Goal: Task Accomplishment & Management: Complete application form

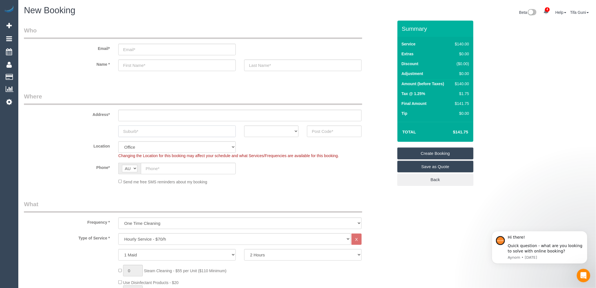
click at [162, 131] on input "text" at bounding box center [176, 131] width 117 height 12
click at [160, 51] on input "email" at bounding box center [176, 50] width 117 height 12
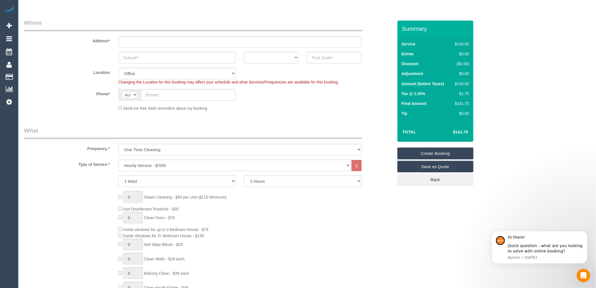
scroll to position [125, 0]
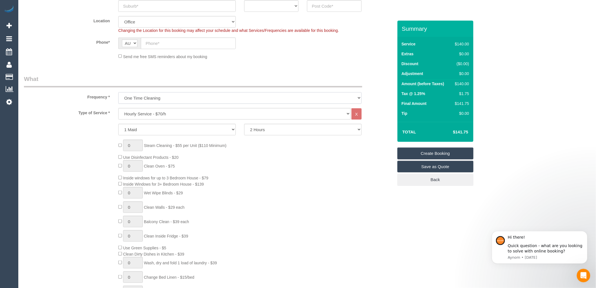
click at [173, 96] on select "One Time Cleaning Weekly - 10% Off - 10.00% (0% for the First Booking) Fortnigh…" at bounding box center [239, 98] width 243 height 12
click at [184, 77] on legend "What" at bounding box center [193, 81] width 338 height 13
click at [179, 118] on select "Hourly Service - $70/h Hourly Service - $65/h Hourly Service - $60/h Hourly Ser…" at bounding box center [234, 114] width 232 height 12
select select "214"
click at [118, 108] on select "Hourly Service - $70/h Hourly Service - $65/h Hourly Service - $60/h Hourly Ser…" at bounding box center [234, 114] width 232 height 12
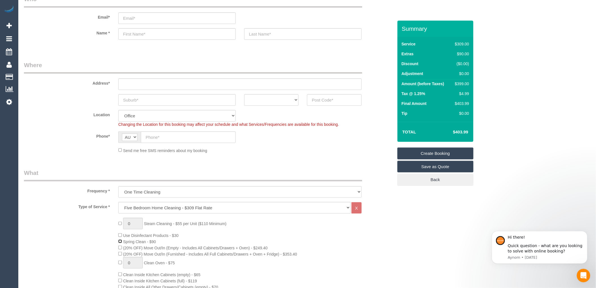
scroll to position [0, 0]
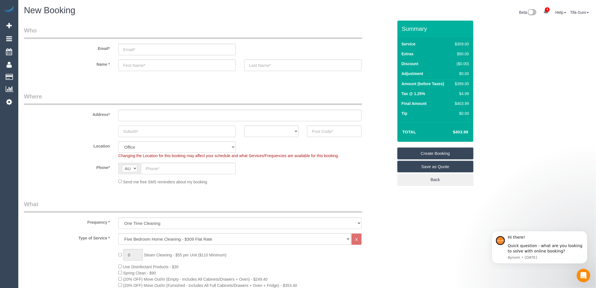
click at [142, 132] on input "text" at bounding box center [176, 131] width 117 height 12
type input "r"
type input "[PERSON_NAME] creek"
click at [281, 133] on select "ACT [GEOGRAPHIC_DATA] NT [GEOGRAPHIC_DATA] SA TAS [GEOGRAPHIC_DATA] [GEOGRAPHIC…" at bounding box center [271, 131] width 54 height 12
select select "VIC"
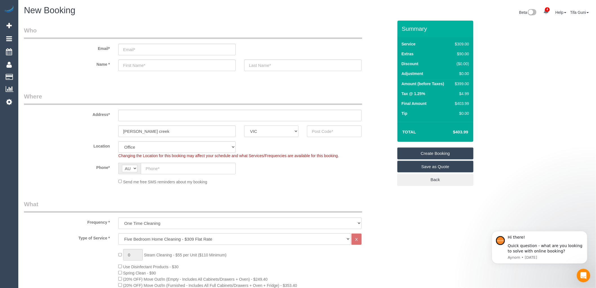
click at [244, 125] on select "ACT [GEOGRAPHIC_DATA] NT [GEOGRAPHIC_DATA] SA TAS [GEOGRAPHIC_DATA] [GEOGRAPHIC…" at bounding box center [271, 131] width 54 height 12
click at [327, 130] on input "text" at bounding box center [334, 131] width 54 height 12
type input "3217"
click at [132, 118] on input "text" at bounding box center [239, 116] width 243 height 12
drag, startPoint x: 161, startPoint y: 115, endPoint x: 107, endPoint y: 113, distance: 53.5
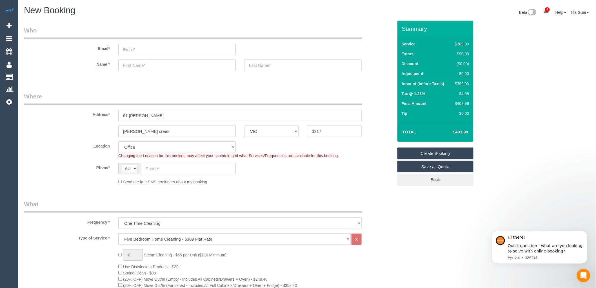
click at [110, 116] on div "Address* 61 [PERSON_NAME]" at bounding box center [209, 106] width 378 height 29
click at [176, 113] on input "61 [PERSON_NAME]" at bounding box center [239, 116] width 243 height 12
drag, startPoint x: 176, startPoint y: 113, endPoint x: 102, endPoint y: 126, distance: 74.8
click at [102, 126] on sui-booking-address "Address* [STREET_ADDRESS][PERSON_NAME] [PERSON_NAME][GEOGRAPHIC_DATA][DEMOGRAPH…" at bounding box center [208, 114] width 369 height 45
type input "[STREET_ADDRESS][PERSON_NAME]"
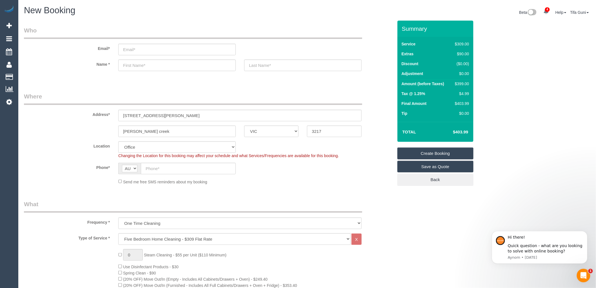
select select "124"
select select "object:2218"
click at [162, 130] on input "[PERSON_NAME] creek" at bounding box center [176, 131] width 117 height 12
click at [164, 133] on input "[PERSON_NAME] creek" at bounding box center [176, 131] width 117 height 12
drag, startPoint x: 177, startPoint y: 116, endPoint x: 77, endPoint y: 119, distance: 99.4
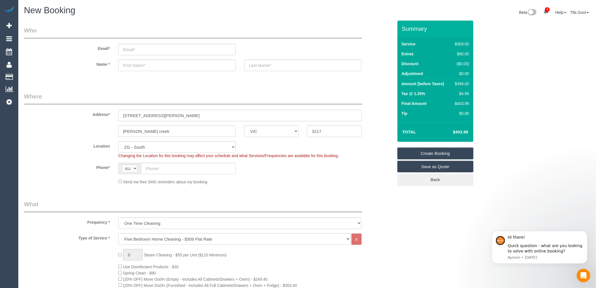
click at [77, 119] on div "Address* [STREET_ADDRESS][PERSON_NAME]" at bounding box center [209, 106] width 378 height 29
drag, startPoint x: 163, startPoint y: 132, endPoint x: 87, endPoint y: 141, distance: 76.6
click at [87, 141] on fieldset "Where Address* [STREET_ADDRESS][PERSON_NAME] [PERSON_NAME][GEOGRAPHIC_DATA][DEM…" at bounding box center [208, 140] width 369 height 97
click at [361, 144] on div "Location [GEOGRAPHIC_DATA] (North) East (South) [GEOGRAPHIC_DATA] (East) [GEOGR…" at bounding box center [209, 149] width 378 height 17
click at [261, 146] on div "Location [GEOGRAPHIC_DATA] (North) East (South) [GEOGRAPHIC_DATA] (East) [GEOGR…" at bounding box center [209, 149] width 378 height 17
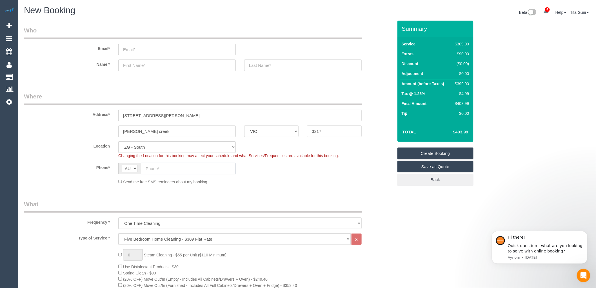
click at [162, 169] on input "text" at bounding box center [188, 168] width 95 height 12
click at [142, 52] on input "email" at bounding box center [176, 50] width 117 height 12
type input "[EMAIL_ADDRESS][DOMAIN_NAME]"
click at [155, 66] on input "text" at bounding box center [176, 65] width 117 height 12
type input "[PERSON_NAME]"
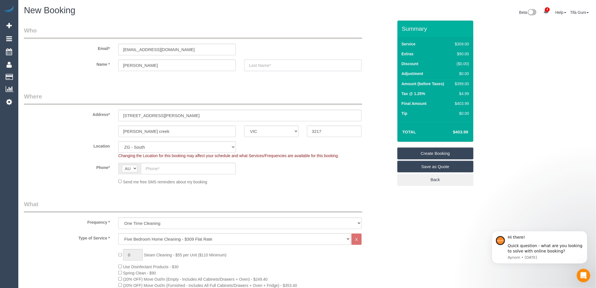
click at [277, 63] on input "text" at bounding box center [302, 65] width 117 height 12
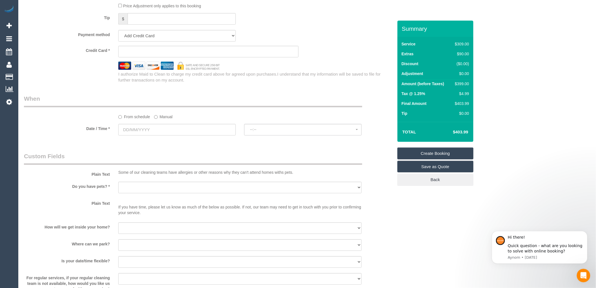
scroll to position [563, 0]
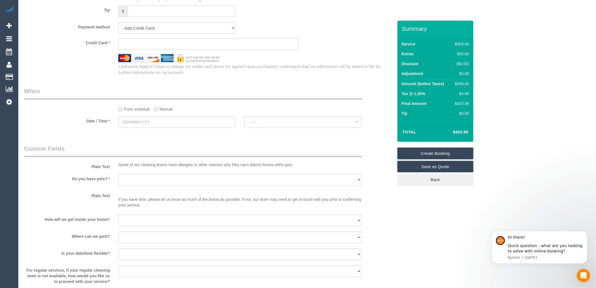
type input "[PERSON_NAME]"
click at [140, 128] on input "text" at bounding box center [176, 122] width 117 height 12
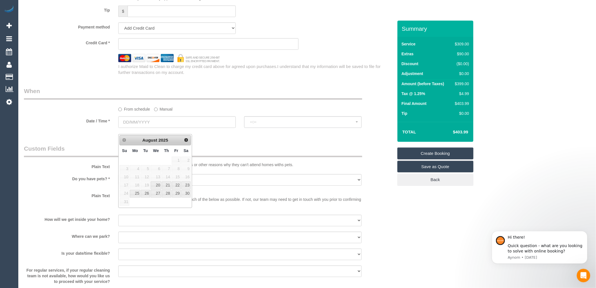
click at [384, 112] on div "From schedule Manual" at bounding box center [209, 99] width 378 height 25
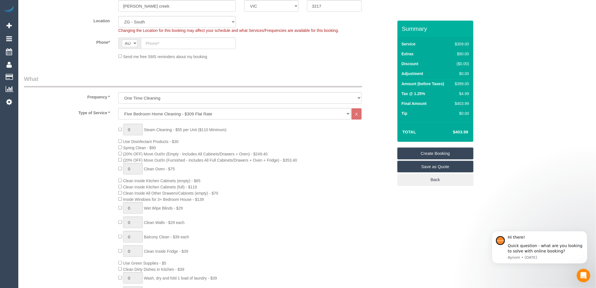
scroll to position [63, 0]
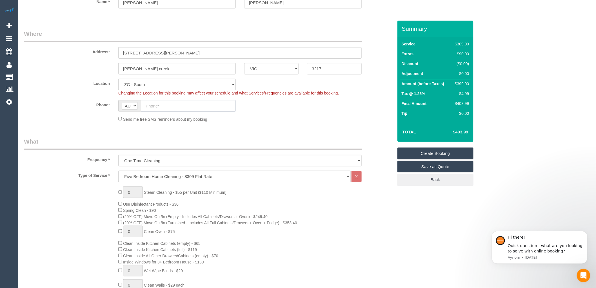
click at [164, 108] on input "text" at bounding box center [188, 106] width 95 height 12
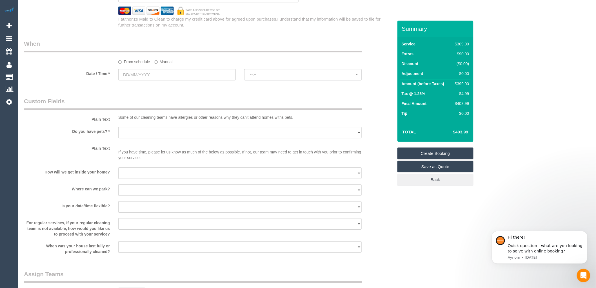
scroll to position [626, 0]
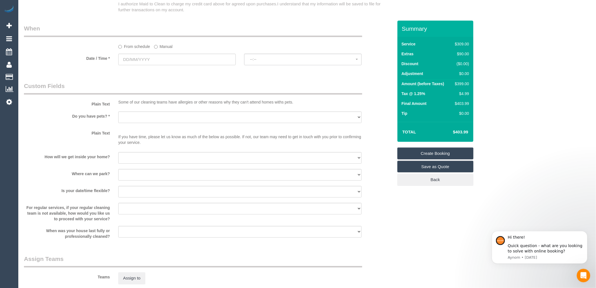
type input "0412 328 604"
click at [140, 63] on input "text" at bounding box center [176, 60] width 117 height 12
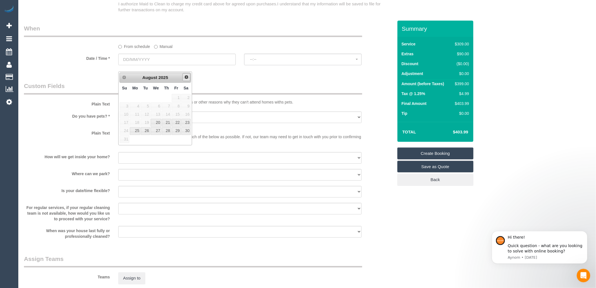
click at [186, 78] on span "Next" at bounding box center [186, 77] width 5 height 5
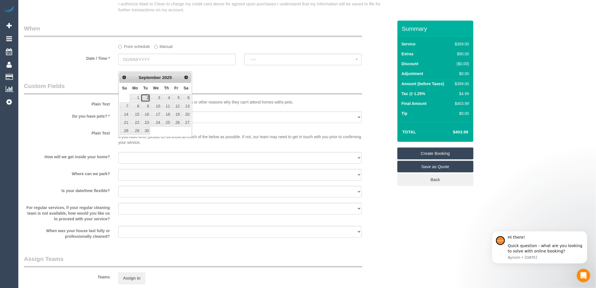
click at [146, 96] on link "2" at bounding box center [145, 98] width 9 height 8
type input "[DATE]"
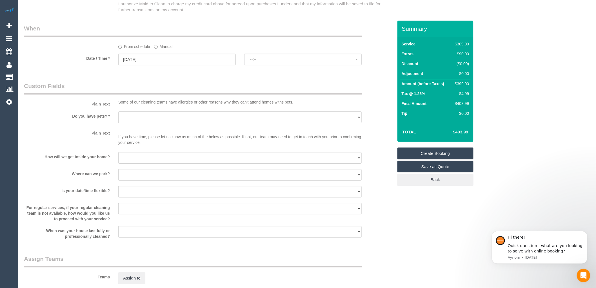
select select "spot1"
click at [138, 65] on input "[DATE]" at bounding box center [176, 60] width 117 height 12
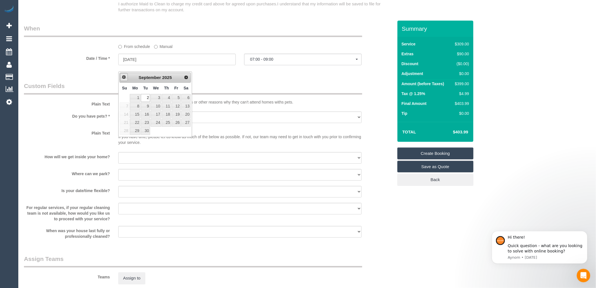
click at [124, 75] on span "Prev" at bounding box center [124, 77] width 5 height 5
click at [144, 130] on link "26" at bounding box center [145, 131] width 9 height 8
type input "[DATE]"
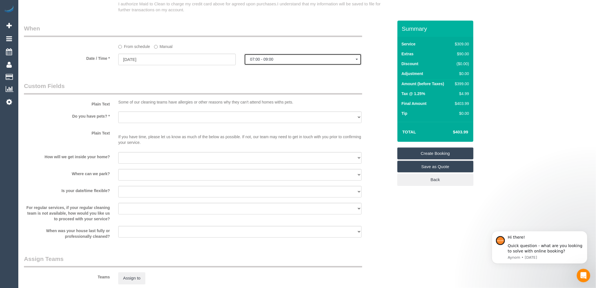
click at [257, 61] on span "07:00 - 09:00" at bounding box center [303, 59] width 106 height 5
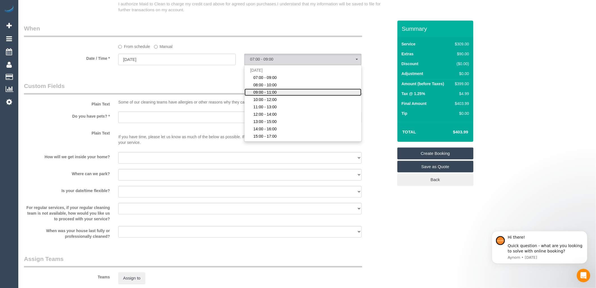
click at [265, 95] on span "09:00 - 11:00" at bounding box center [264, 92] width 23 height 6
select select "spot48"
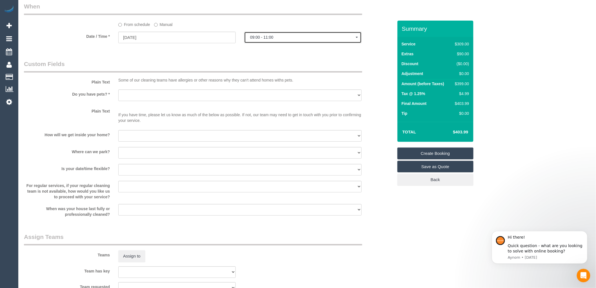
scroll to position [657, 0]
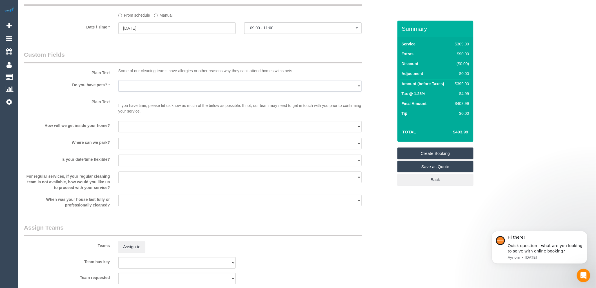
click at [142, 92] on select "Yes - Cats Yes - Dogs No pets Yes - Dogs and Cats Yes - Other" at bounding box center [239, 86] width 243 height 12
select select "number:28"
click at [118, 86] on select "Yes - Cats Yes - Dogs No pets Yes - Dogs and Cats Yes - Other" at bounding box center [239, 86] width 243 height 12
click at [139, 132] on select "I will be home Key will be left (please provide details below) Lock box/Access …" at bounding box center [239, 127] width 243 height 12
select select "number:14"
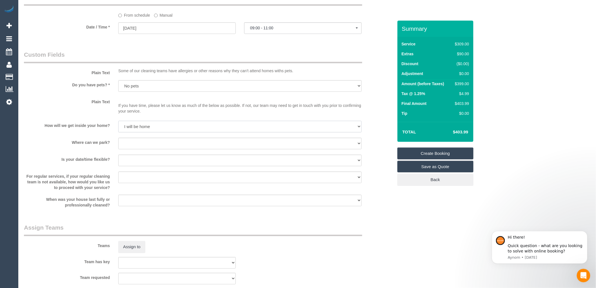
click at [118, 126] on select "I will be home Key will be left (please provide details below) Lock box/Access …" at bounding box center [239, 127] width 243 height 12
click at [130, 148] on select "I will provide parking on-site Free street parking Paid street parking (cost wi…" at bounding box center [239, 143] width 243 height 12
select select "number:19"
click at [118, 143] on select "I will provide parking on-site Free street parking Paid street parking (cost wi…" at bounding box center [239, 143] width 243 height 12
click at [127, 165] on select "Yes - date and time Yes - date but not time Yes - time but not date No - No fle…" at bounding box center [239, 160] width 243 height 12
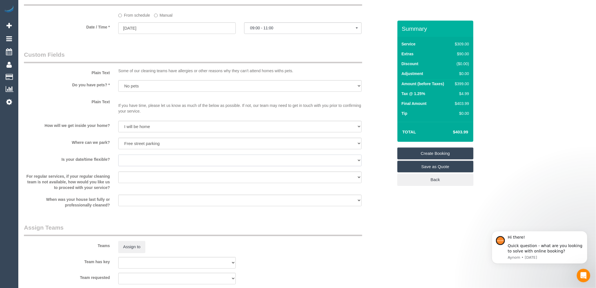
select select "number:25"
click at [118, 160] on select "Yes - date and time Yes - date but not time Yes - time but not date No - No fle…" at bounding box center [239, 160] width 243 height 12
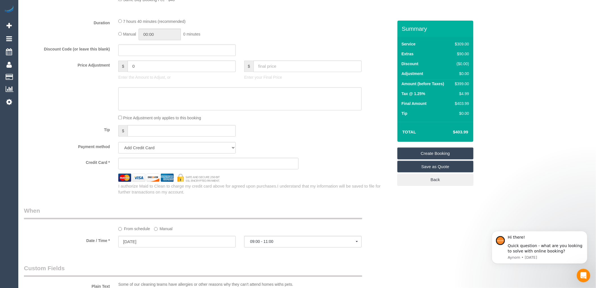
scroll to position [496, 0]
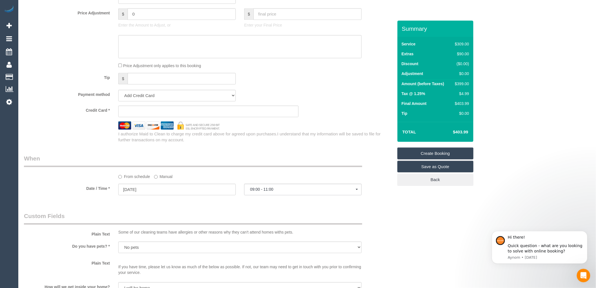
click at [321, 117] on div "Credit Card *" at bounding box center [209, 111] width 378 height 12
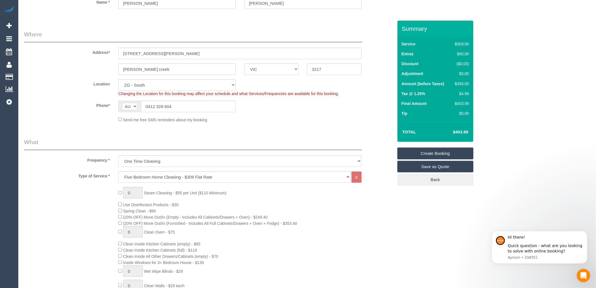
scroll to position [63, 0]
click at [146, 54] on input "[STREET_ADDRESS][PERSON_NAME]" at bounding box center [239, 53] width 243 height 12
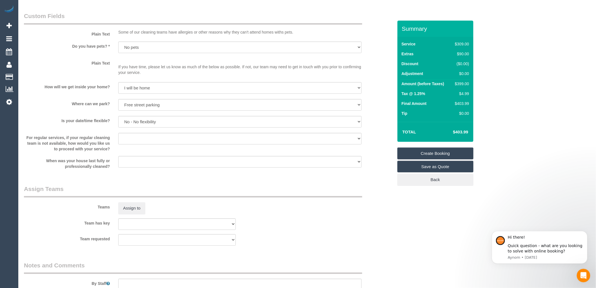
scroll to position [683, 0]
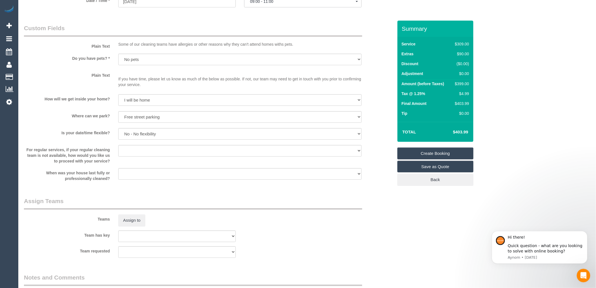
type input "[STREET_ADDRESS][PERSON_NAME]"
click at [441, 154] on link "Create Booking" at bounding box center [435, 153] width 76 height 12
